Goal: Information Seeking & Learning: Compare options

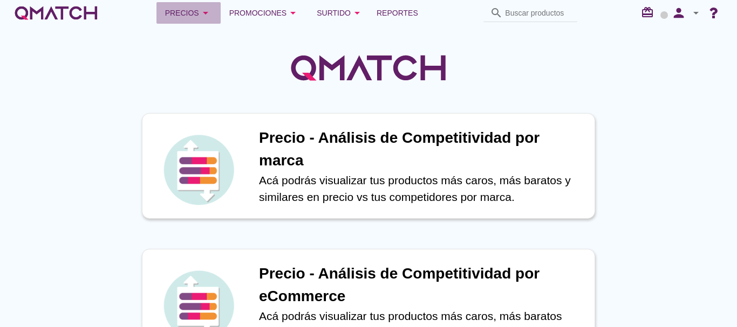
click at [195, 17] on div "Precios arrow_drop_down" at bounding box center [188, 12] width 47 height 13
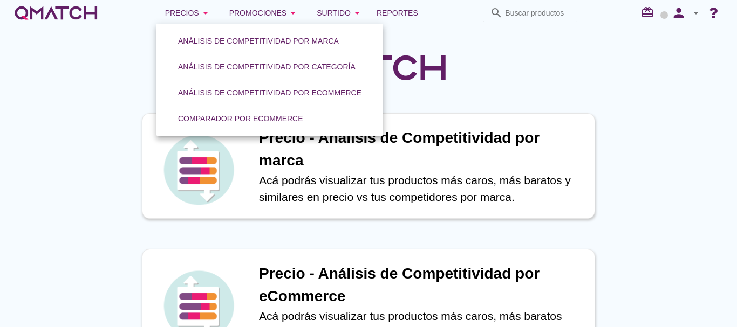
click at [221, 107] on link "Comparador por eCommerce" at bounding box center [240, 119] width 151 height 26
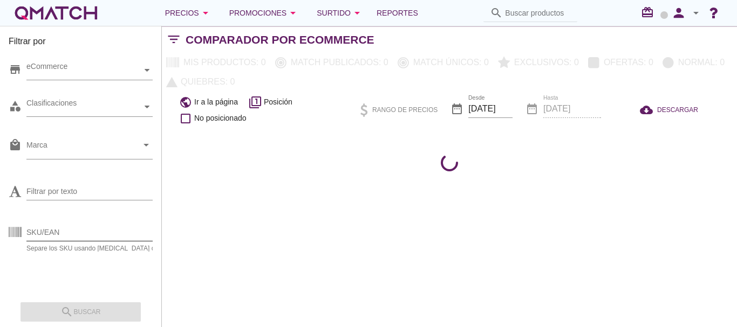
drag, startPoint x: 82, startPoint y: 251, endPoint x: 78, endPoint y: 241, distance: 11.6
click at [81, 249] on div "Separe los SKU usando coma o espacio" at bounding box center [98, 248] width 144 height 6
click at [78, 241] on div "SKU/EAN" at bounding box center [98, 232] width 144 height 17
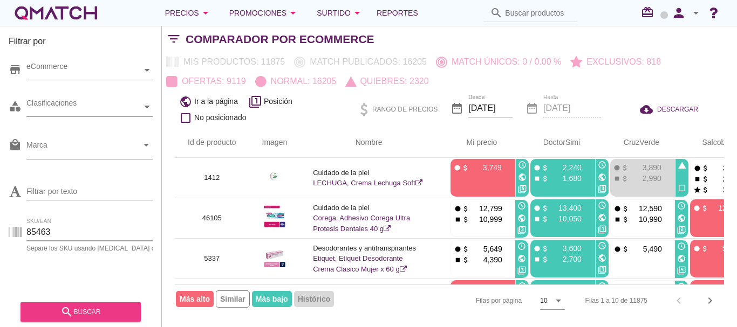
type input "85463"
click at [112, 312] on div "search buscar" at bounding box center [80, 312] width 103 height 13
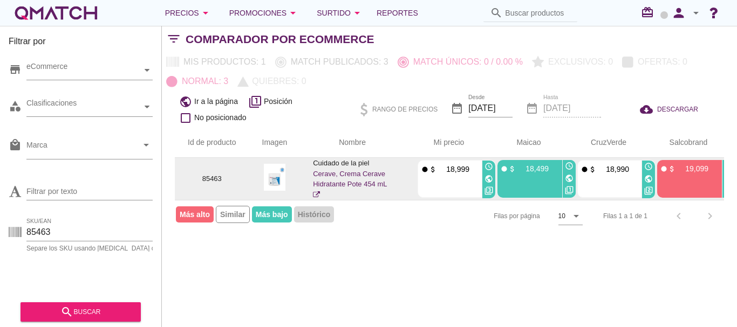
click at [648, 177] on icon "public" at bounding box center [648, 179] width 9 height 9
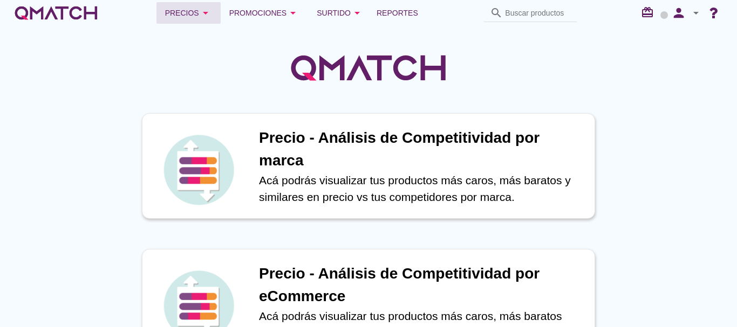
click at [203, 10] on icon "arrow_drop_down" at bounding box center [205, 12] width 13 height 13
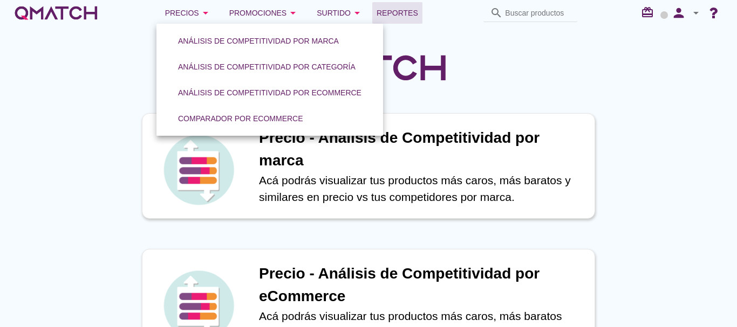
click at [396, 12] on span "Reportes" at bounding box center [397, 12] width 42 height 13
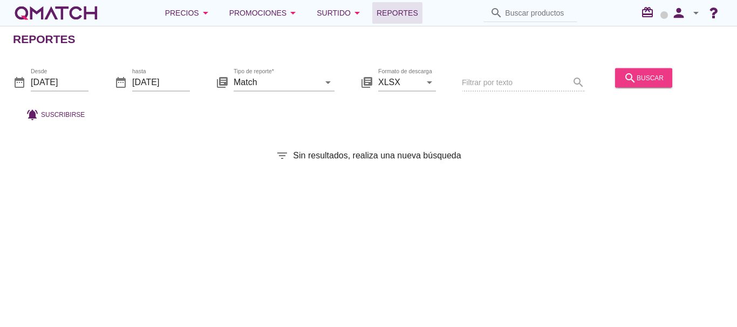
click at [630, 74] on icon "search" at bounding box center [629, 77] width 13 height 13
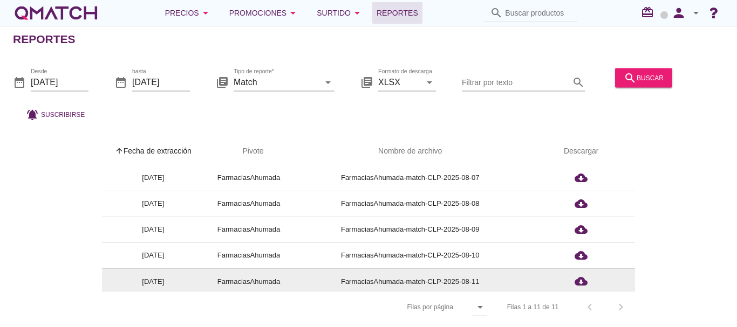
scroll to position [160, 0]
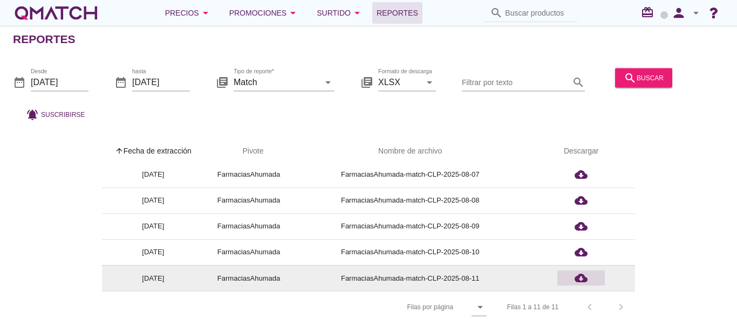
click at [580, 279] on icon "cloud_download" at bounding box center [580, 278] width 13 height 13
